Goal: Ask a question: Seek information or help from site administrators or community

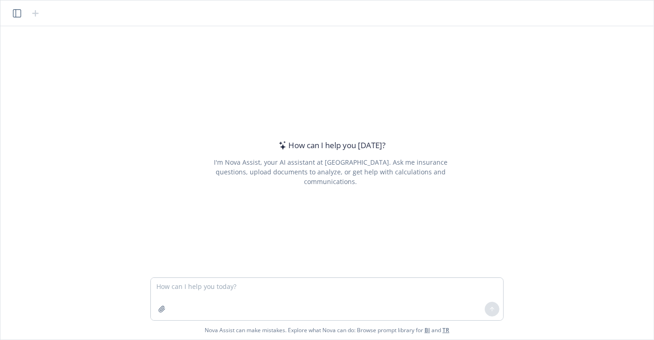
click at [385, 298] on textarea at bounding box center [327, 299] width 352 height 42
click at [324, 291] on textarea at bounding box center [327, 299] width 352 height 42
type textarea "draft email on proposal"
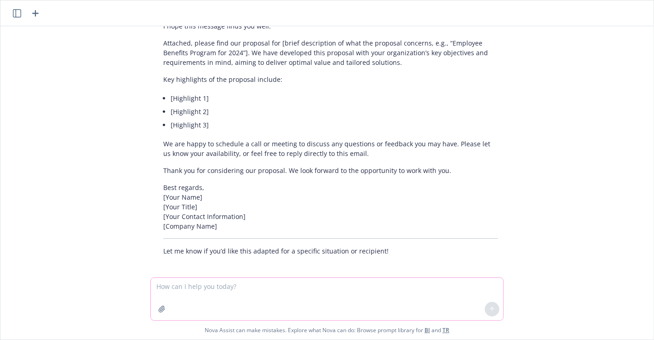
scroll to position [115, 0]
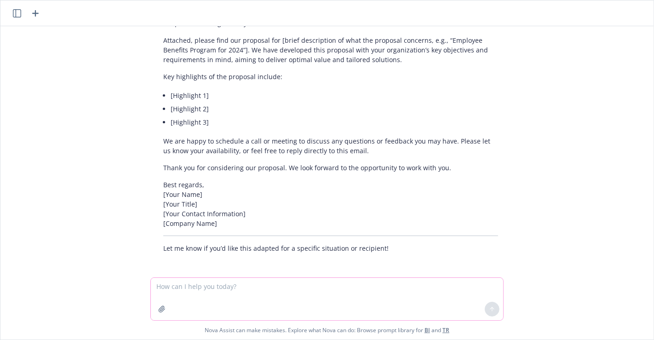
click at [165, 309] on button "button" at bounding box center [161, 309] width 15 height 15
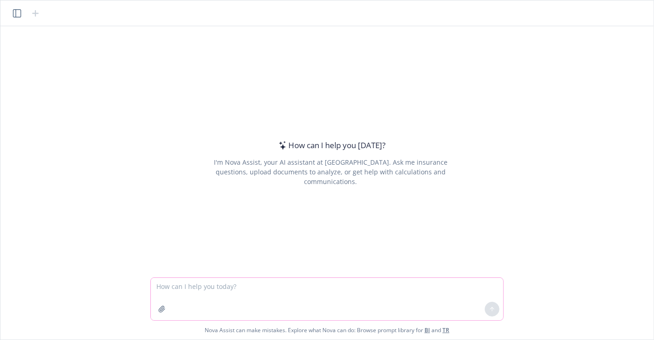
click at [301, 291] on textarea at bounding box center [327, 299] width 352 height 42
type textarea "what is settlor fiduciary coverage"
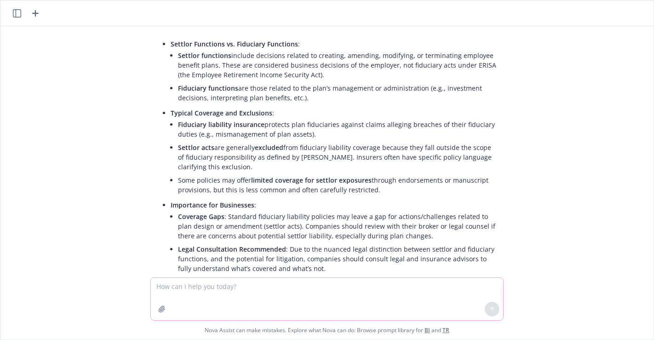
scroll to position [206, 0]
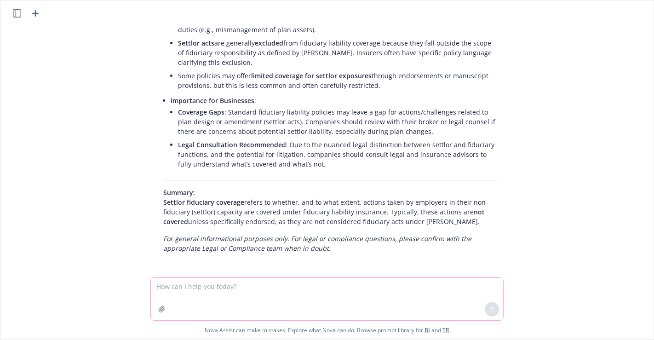
click at [237, 299] on textarea at bounding box center [327, 299] width 352 height 42
type textarea "explain conduct exclusion D&O"
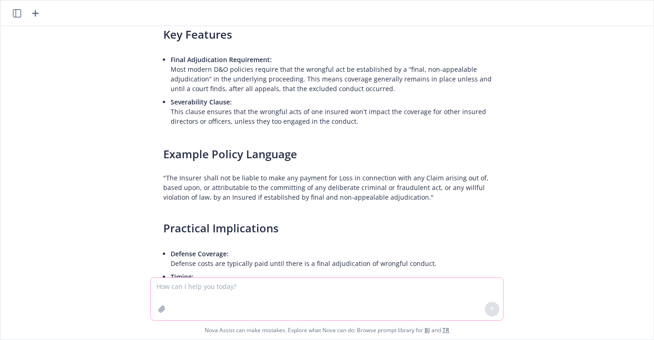
scroll to position [866, 0]
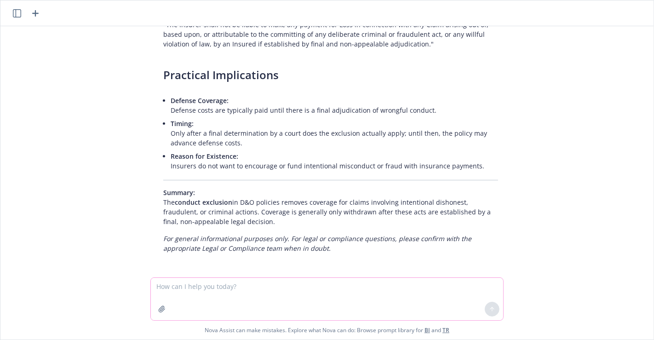
click at [315, 295] on textarea at bounding box center [327, 299] width 352 height 42
type textarea "a"
type textarea "newfront insurance"
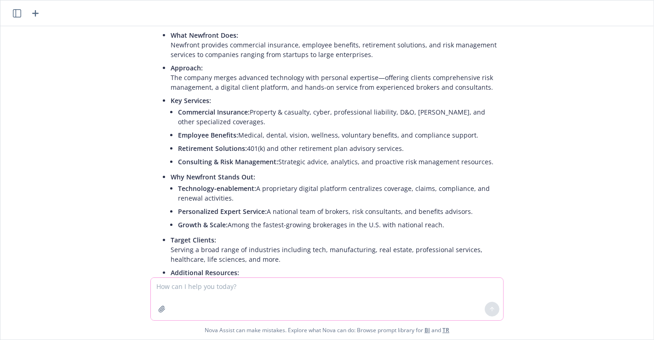
scroll to position [1258, 0]
